Goal: Task Accomplishment & Management: Manage account settings

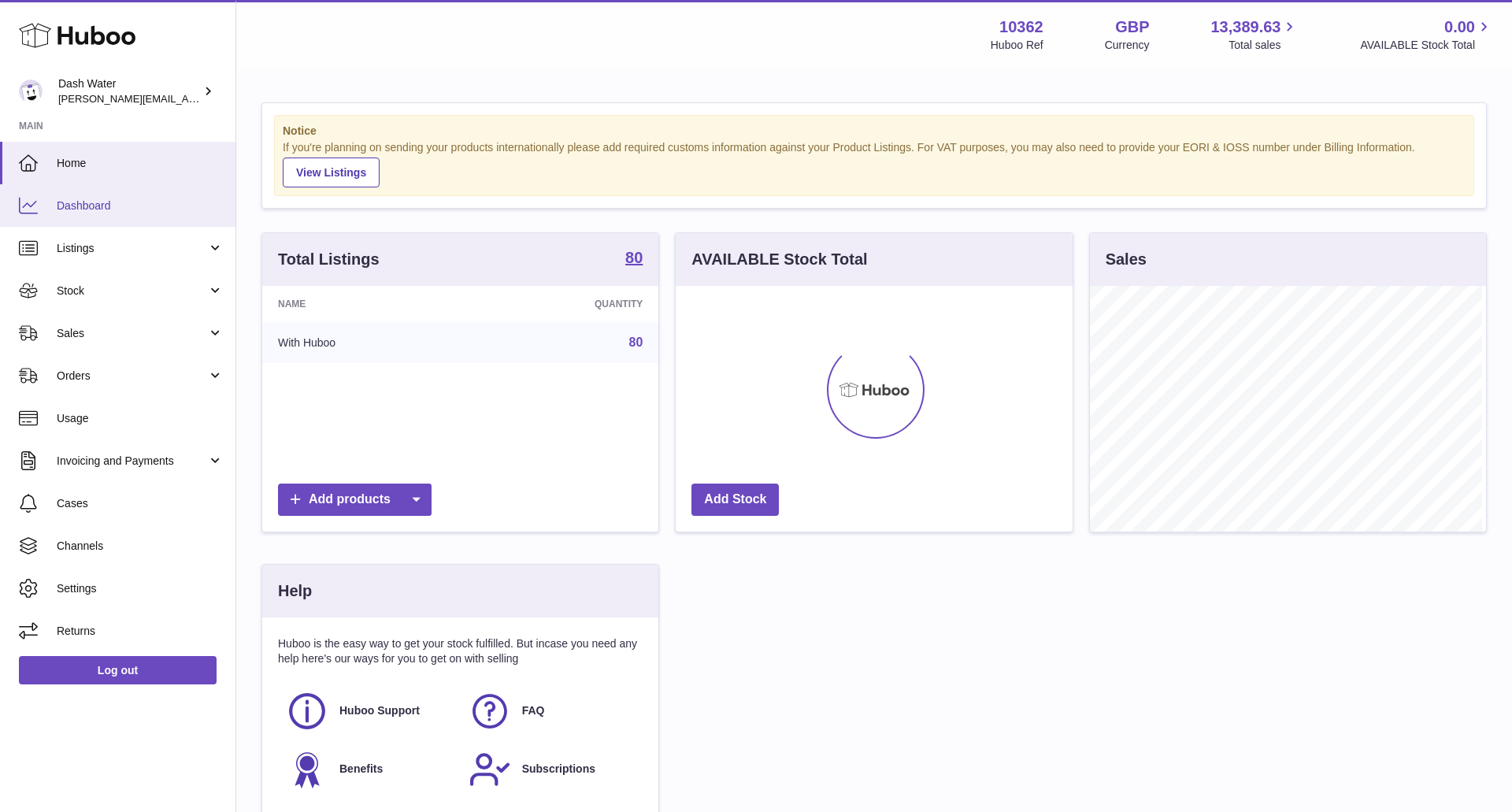
scroll to position [246, 397]
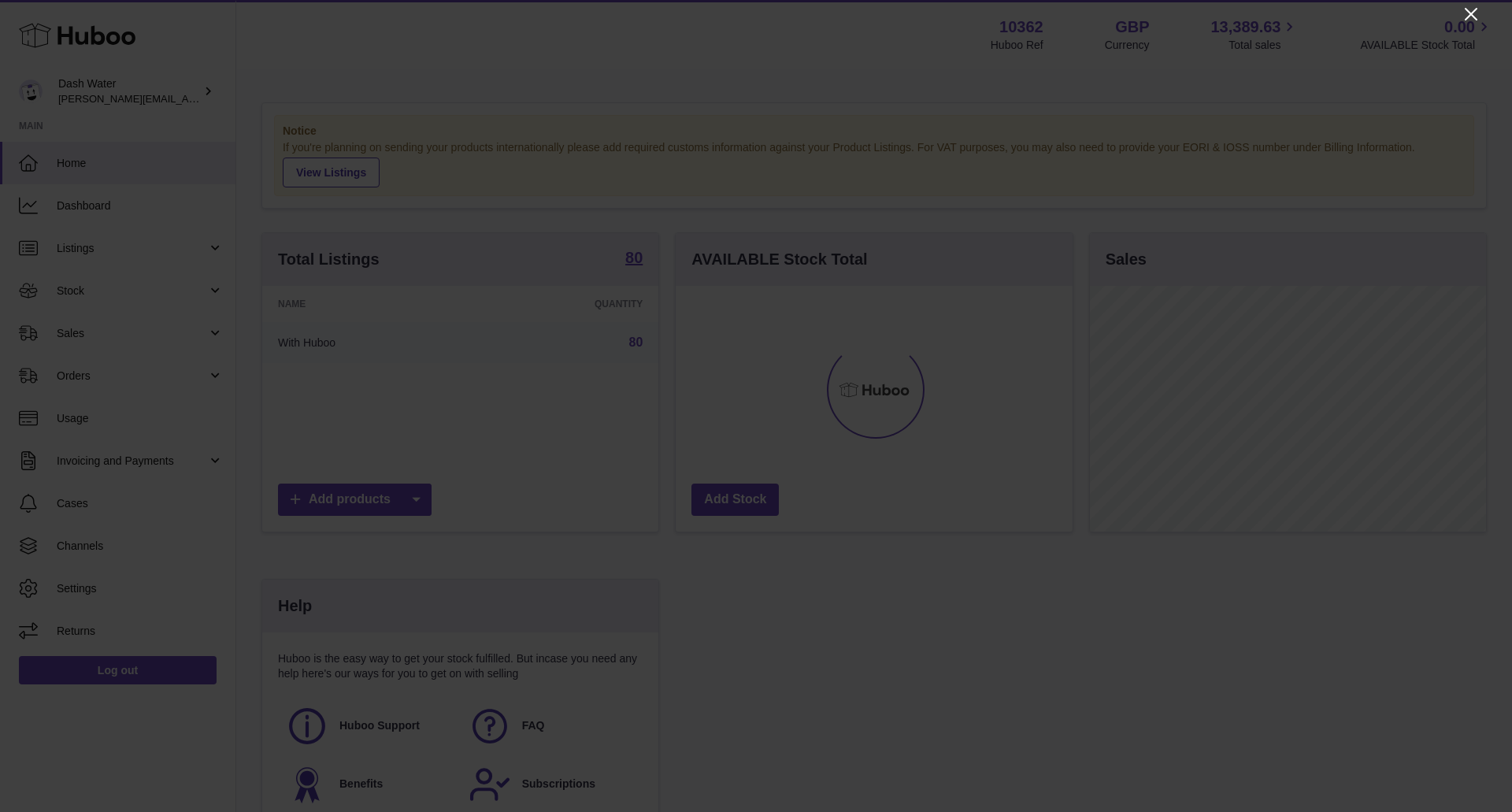
click at [1463, 8] on icon "Close" at bounding box center [1471, 15] width 19 height 19
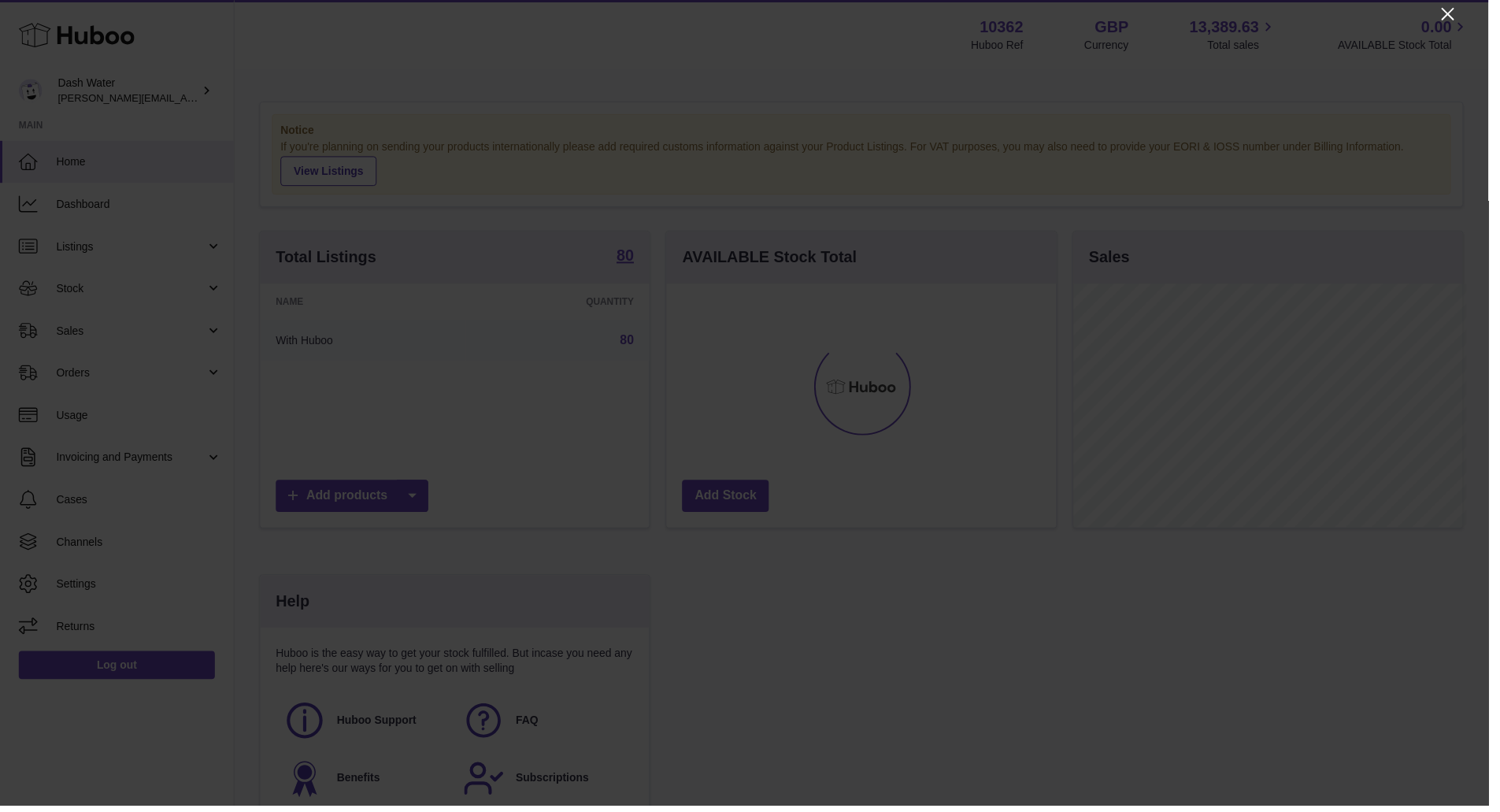
scroll to position [787116, 787073]
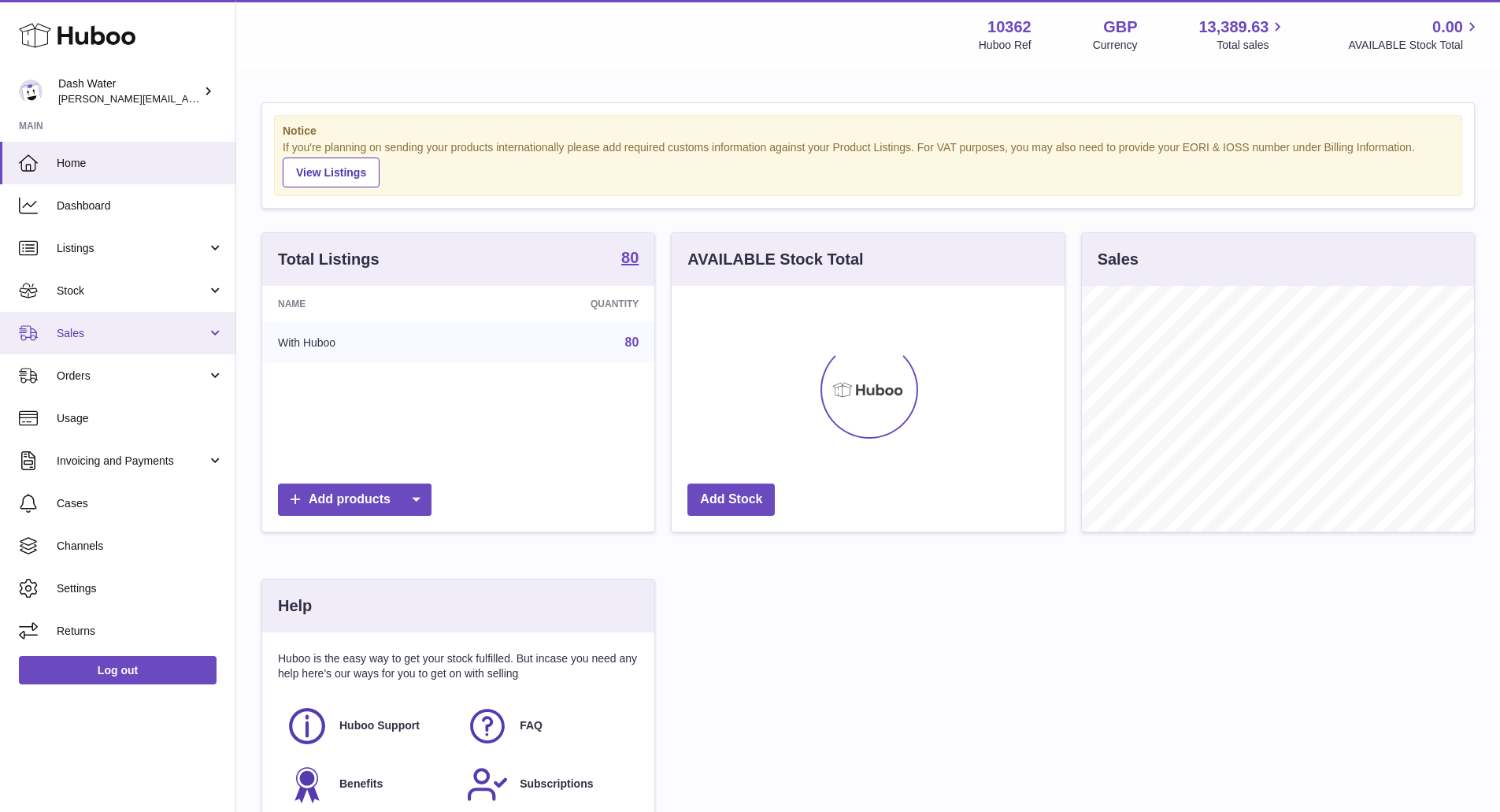
click at [141, 334] on span "Sales" at bounding box center [132, 333] width 151 height 15
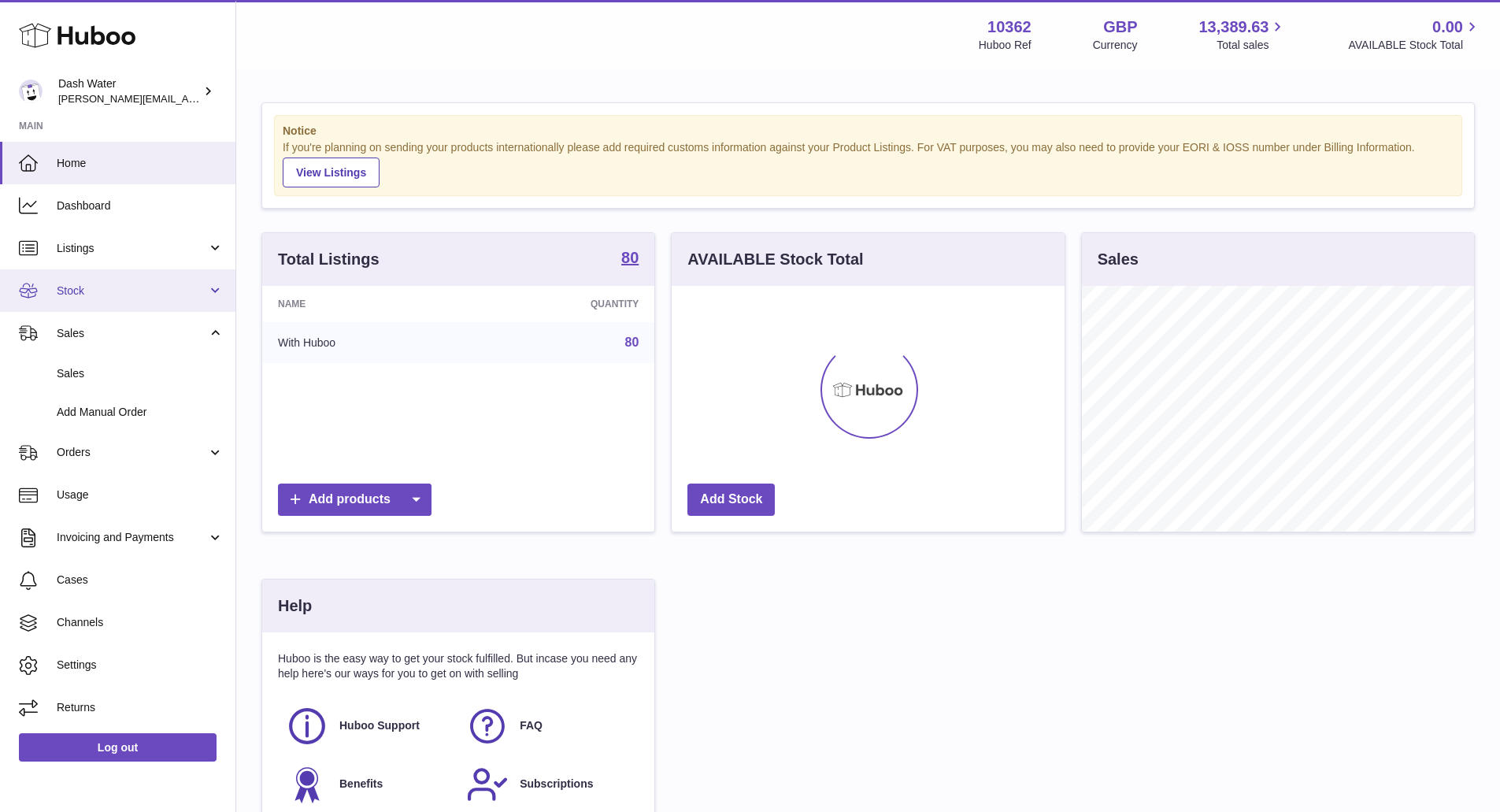
click at [102, 299] on link "Stock" at bounding box center [117, 290] width 236 height 43
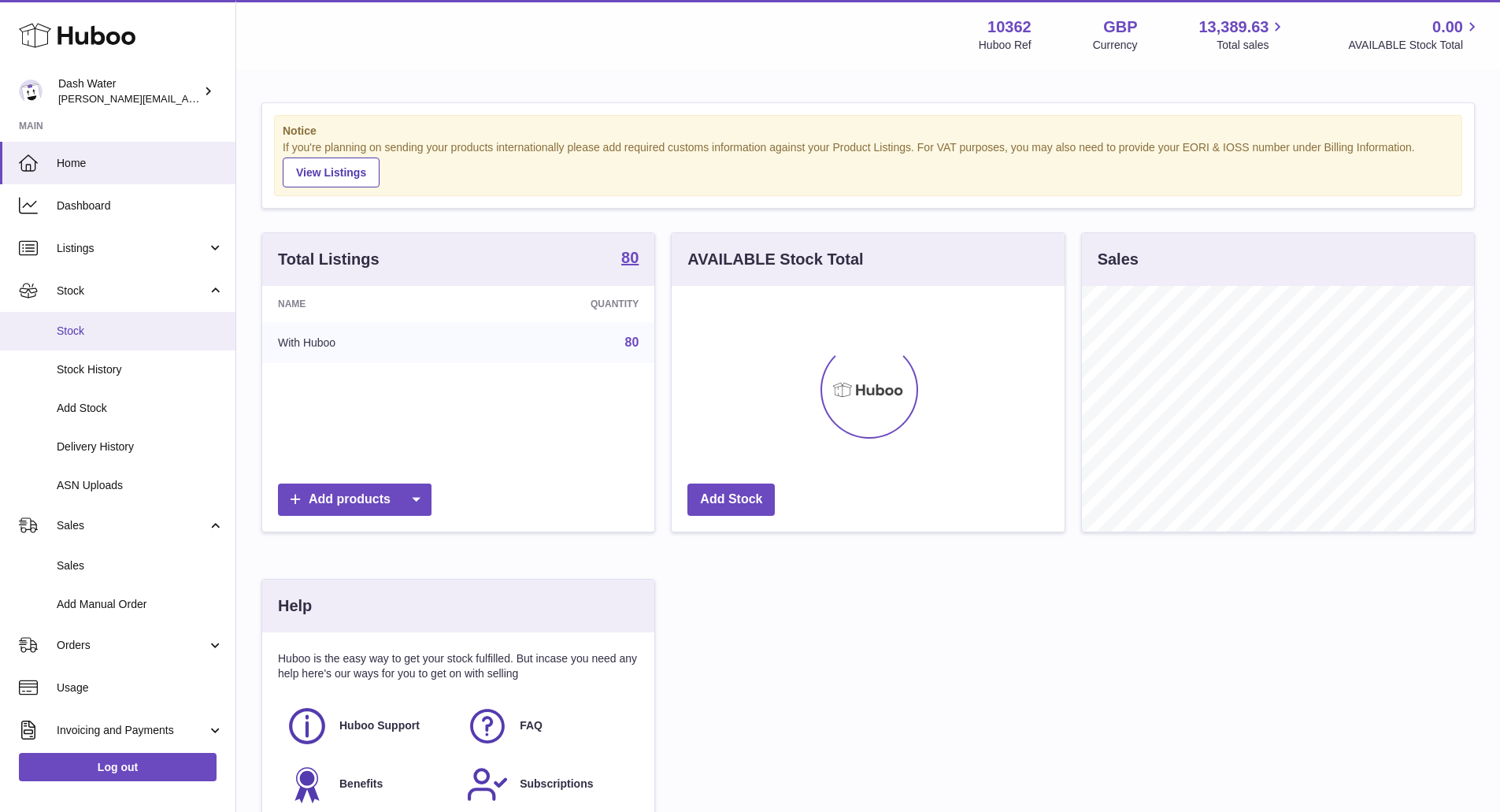
click at [90, 328] on span "Stock" at bounding box center [140, 331] width 167 height 15
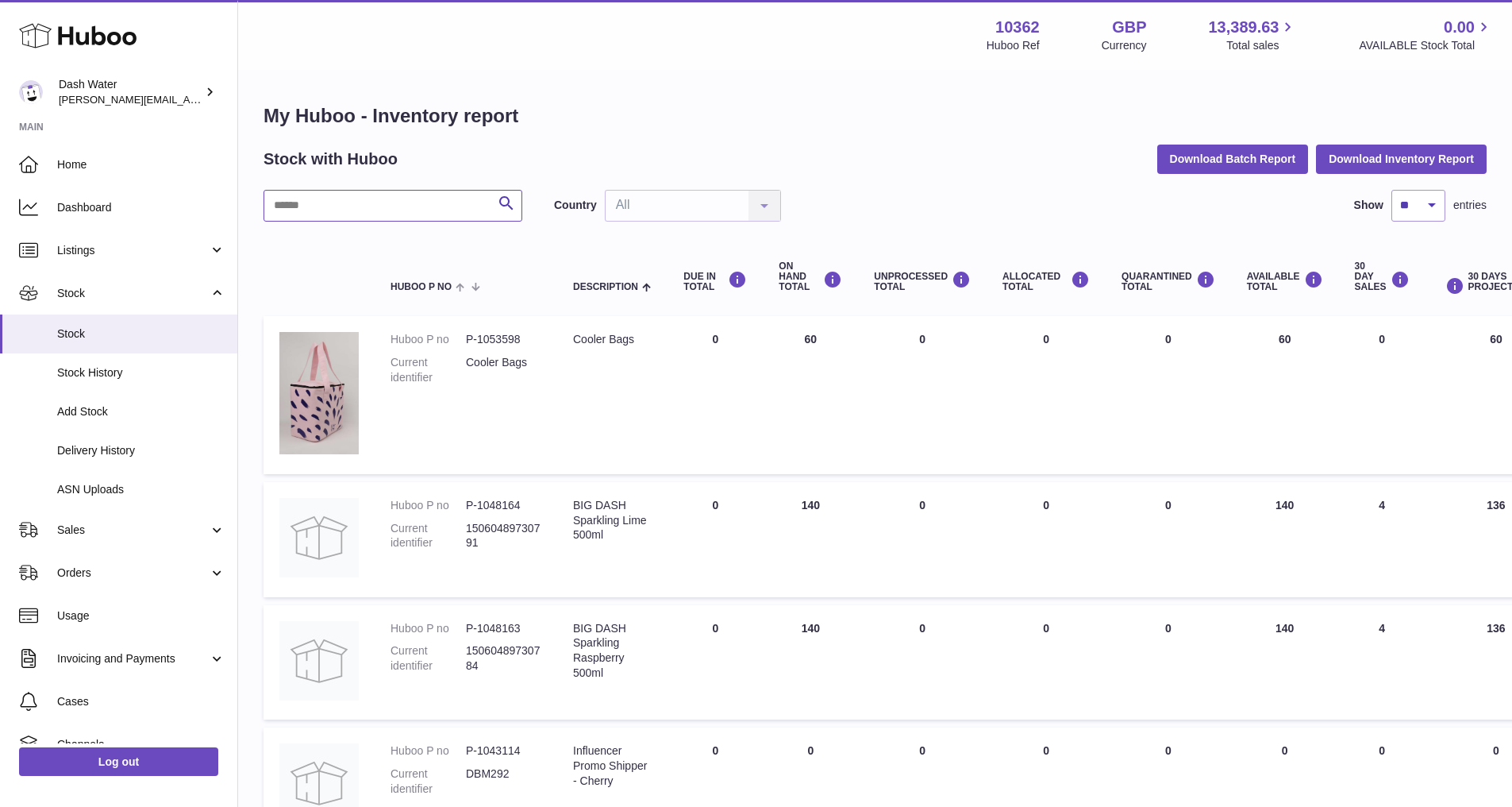
click at [444, 211] on input "text" at bounding box center [393, 206] width 259 height 32
type input "*****"
